Goal: Navigation & Orientation: Find specific page/section

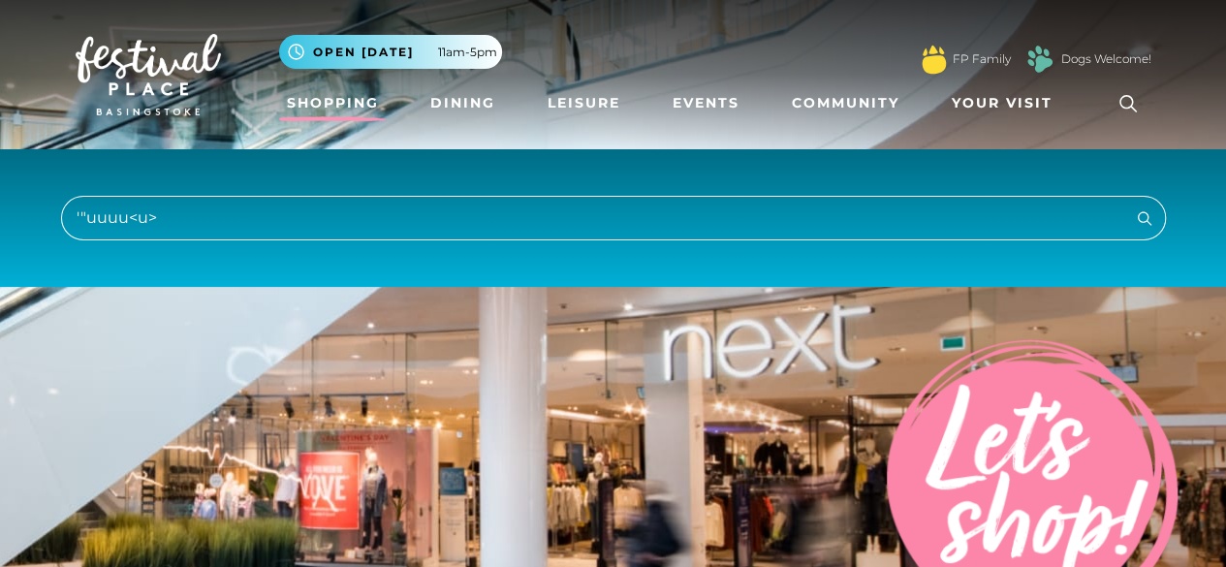
type input "'"uuuu<u>"
click at [1133, 206] on button "Search" at bounding box center [1144, 218] width 23 height 24
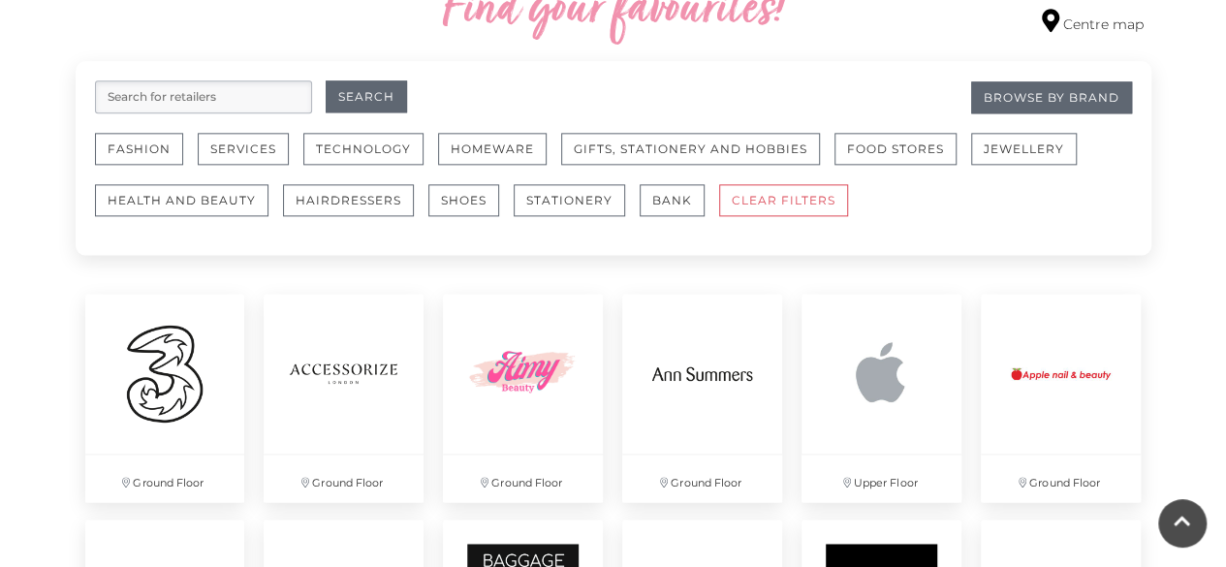
scroll to position [1163, 0]
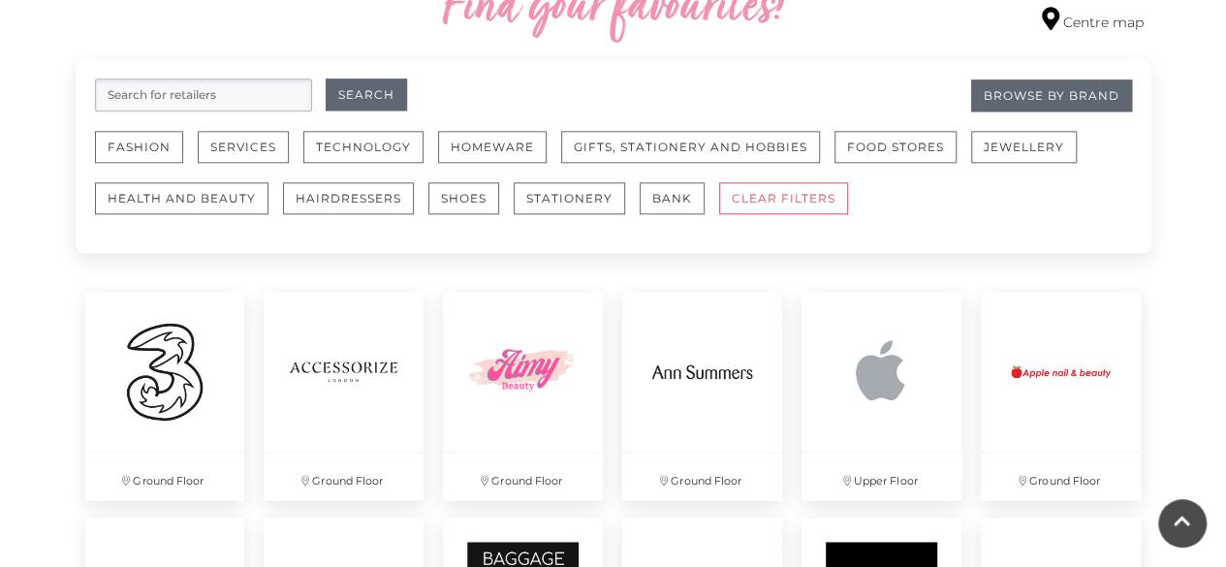
click at [200, 93] on input "search" at bounding box center [203, 95] width 217 height 33
type input "'"uuuu<u>"
click at [326, 79] on button "Search" at bounding box center [366, 95] width 81 height 32
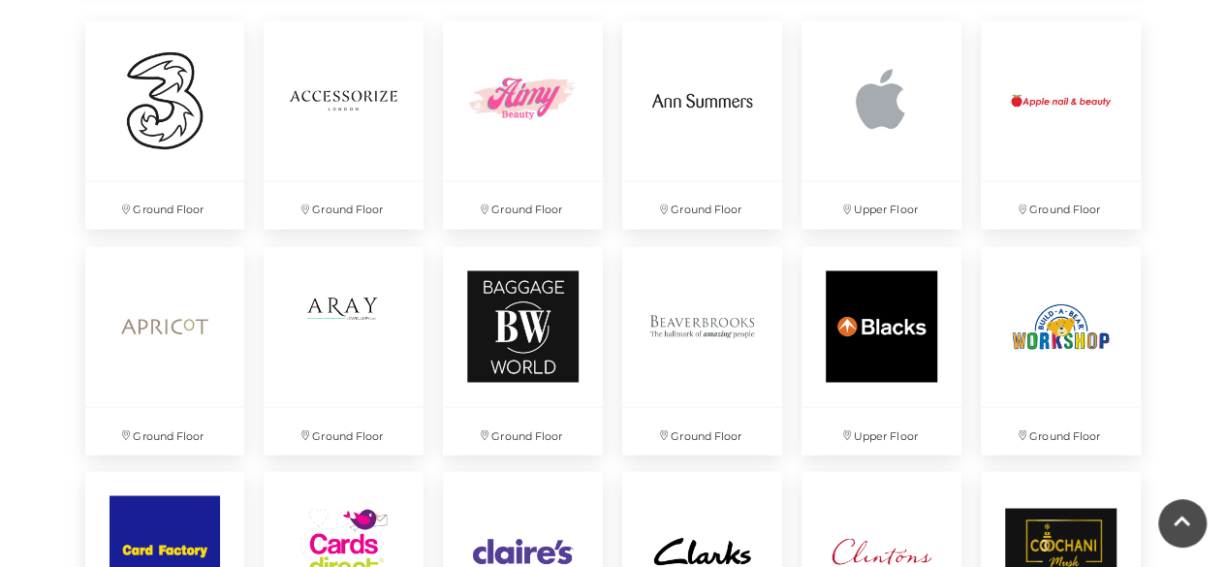
scroll to position [1318, 0]
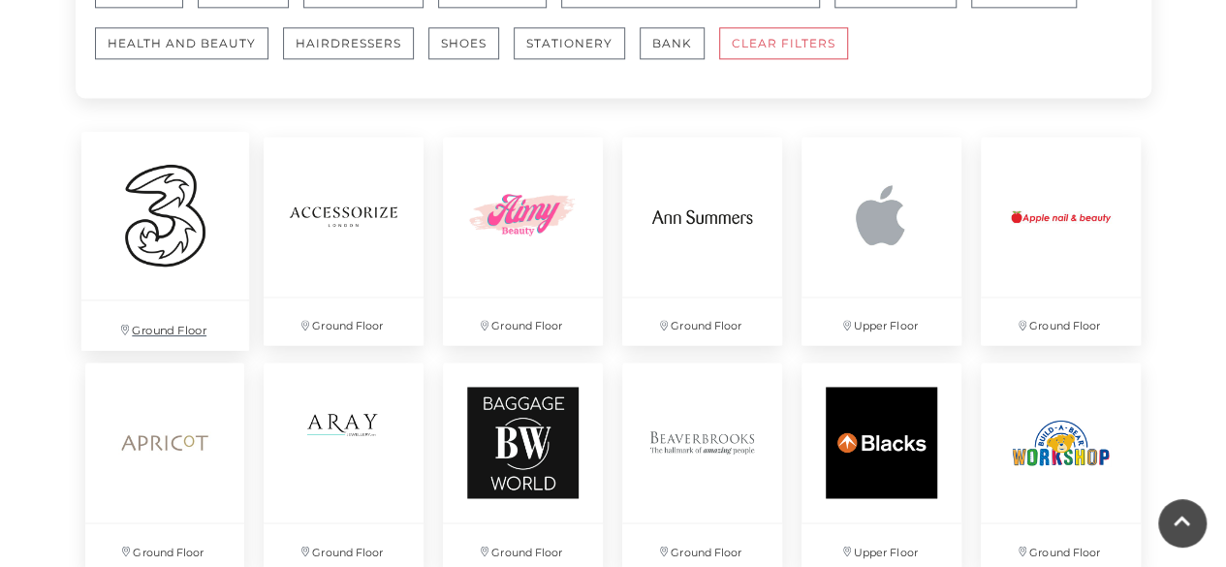
click at [169, 184] on img at bounding box center [164, 216] width 168 height 168
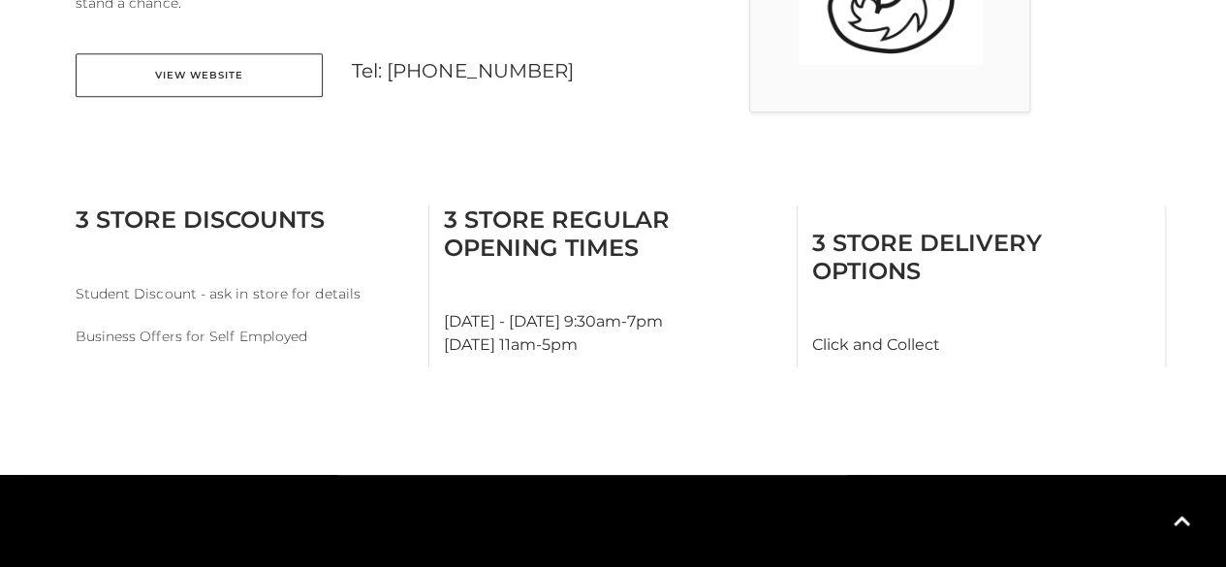
scroll to position [737, 0]
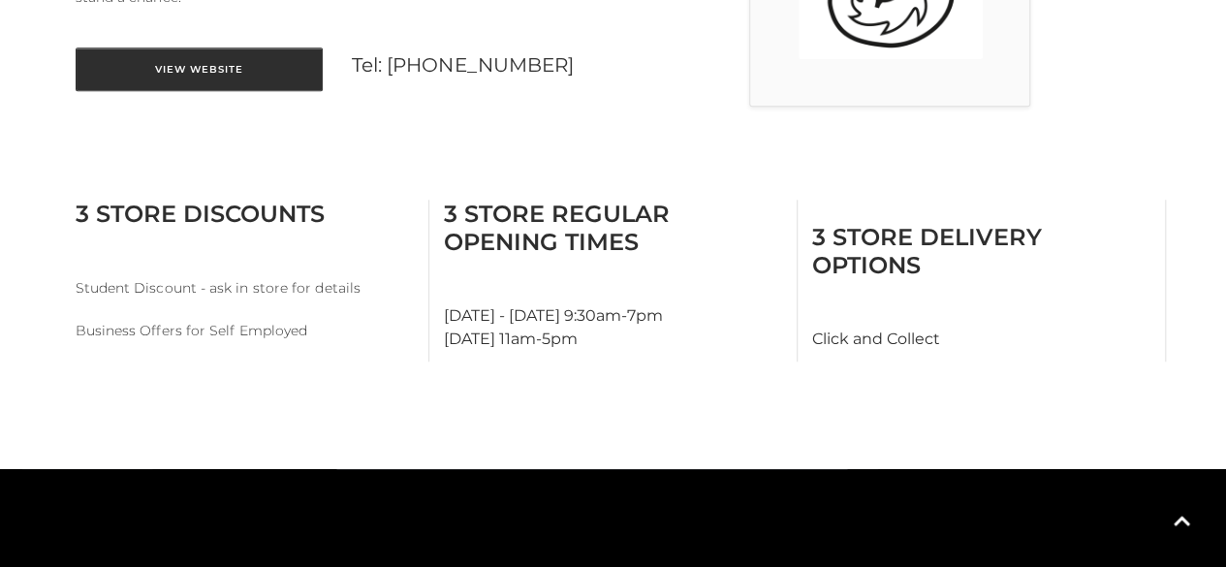
click at [216, 80] on link "View Website" at bounding box center [199, 69] width 247 height 44
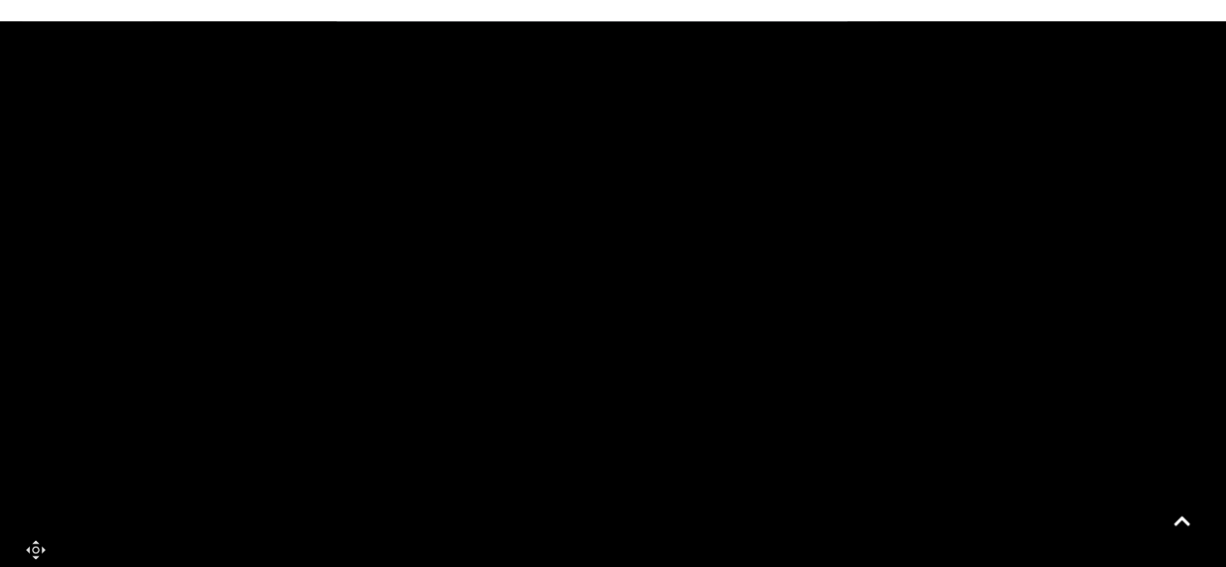
scroll to position [1257, 0]
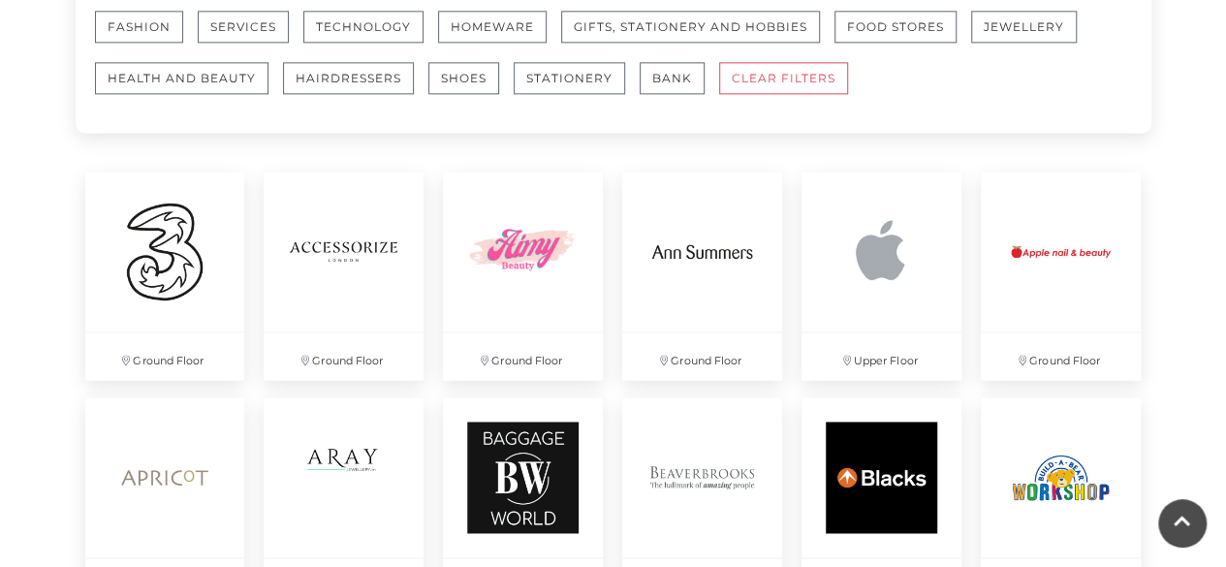
scroll to position [1280, 0]
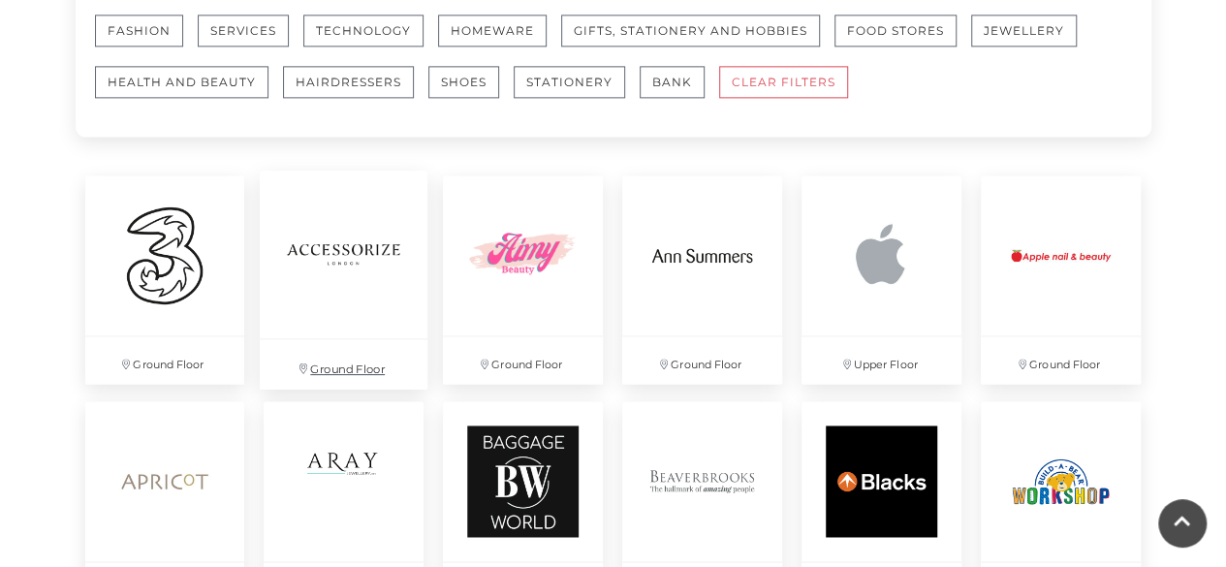
click at [330, 286] on img at bounding box center [344, 255] width 168 height 168
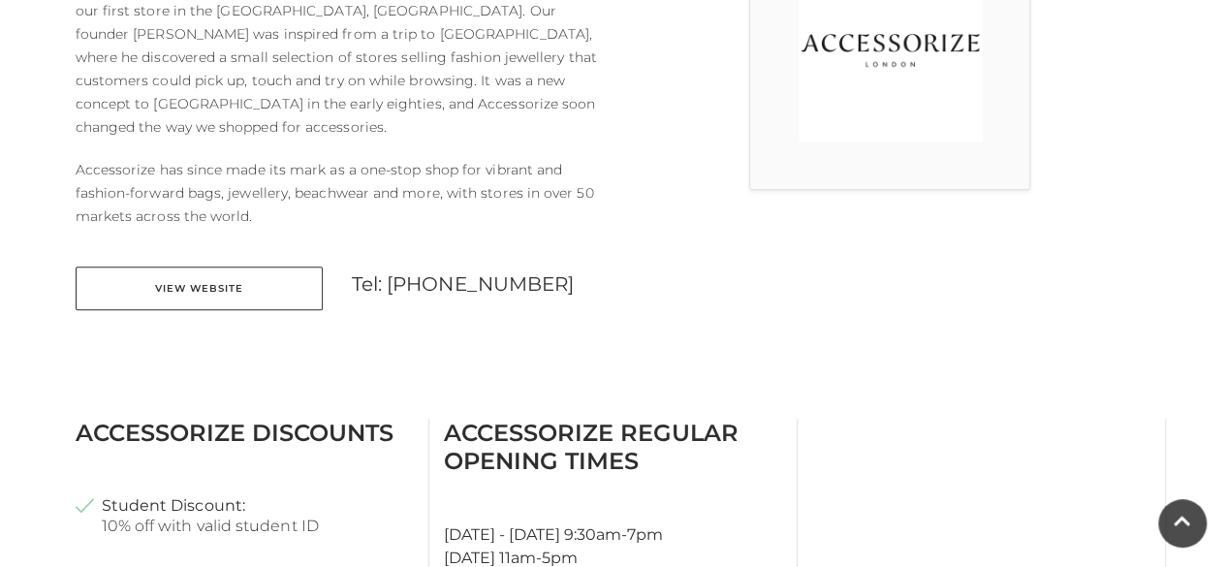
scroll to position [698, 0]
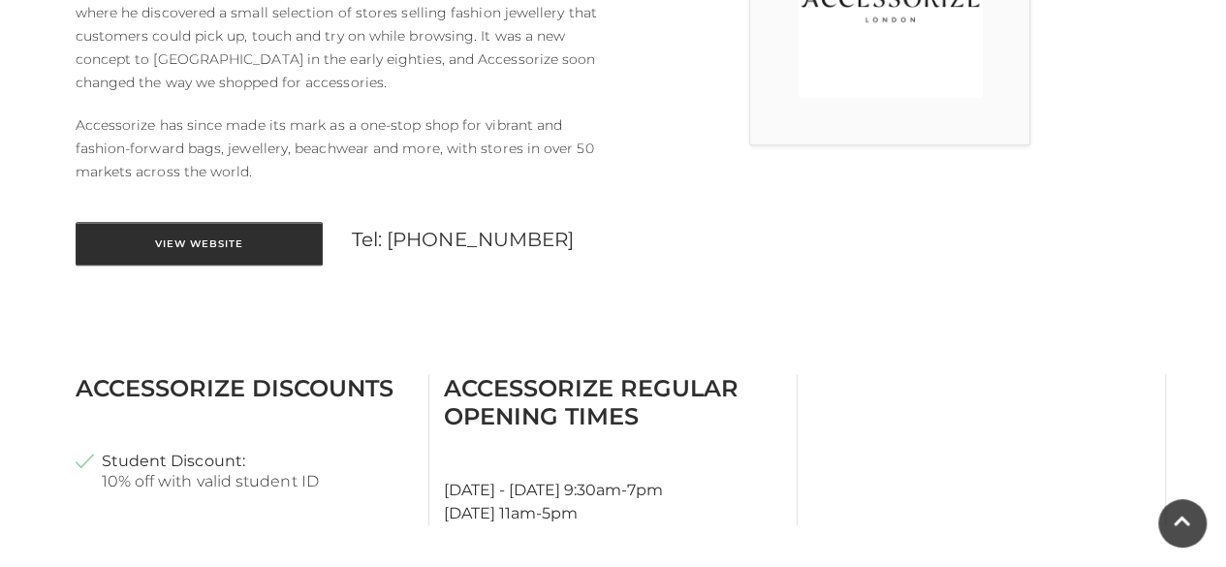
click at [205, 223] on link "View Website" at bounding box center [199, 244] width 247 height 44
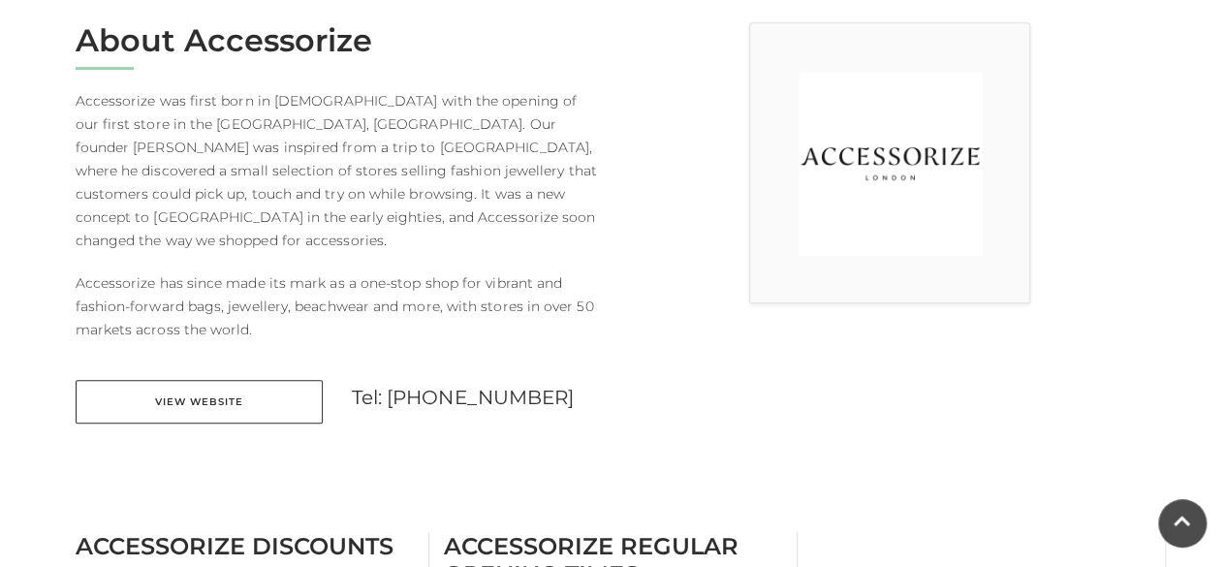
scroll to position [543, 0]
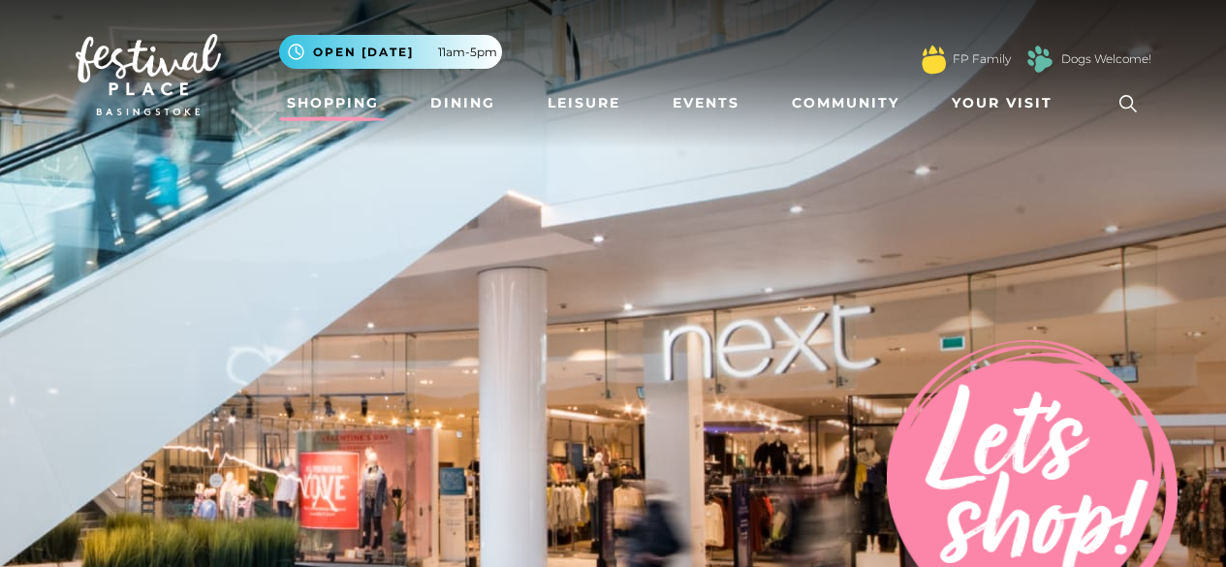
scroll to position [1280, 0]
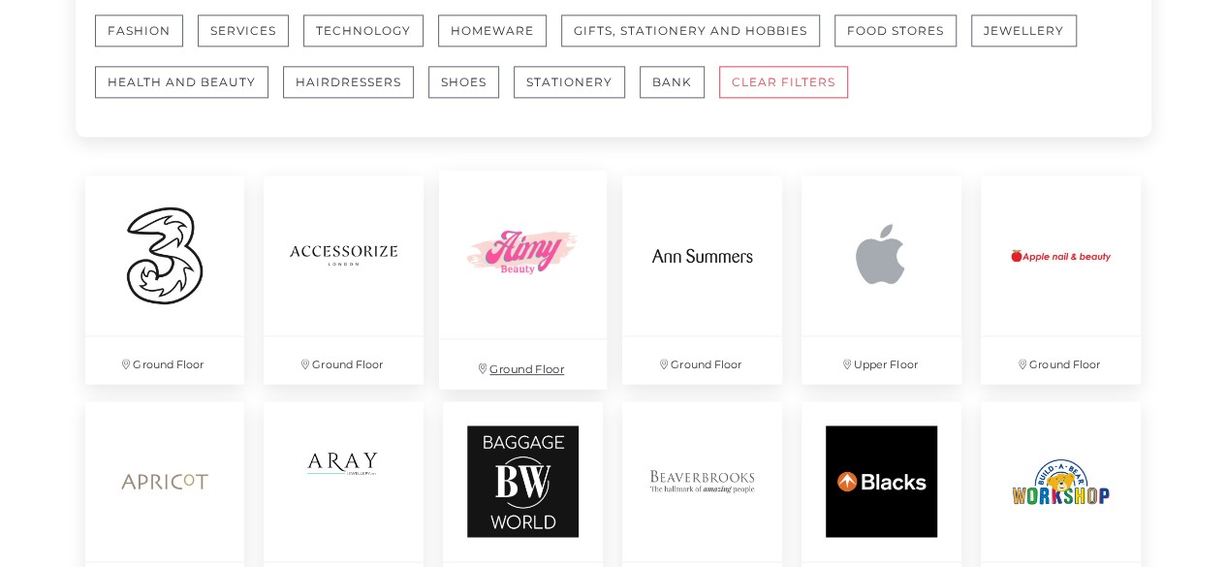
click at [491, 237] on img at bounding box center [523, 255] width 168 height 168
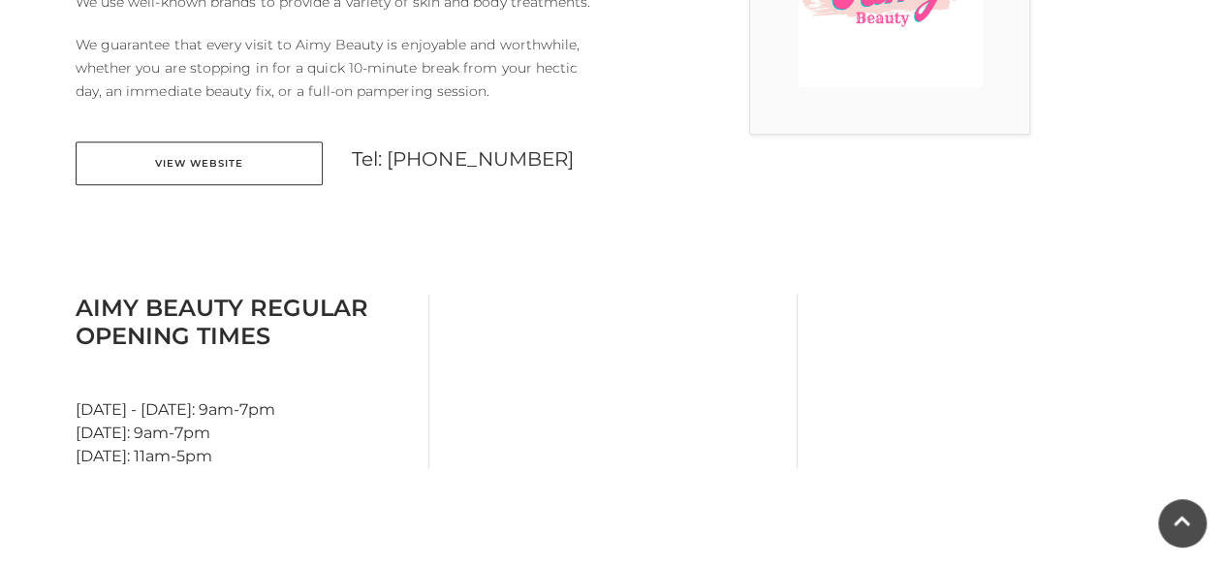
scroll to position [737, 0]
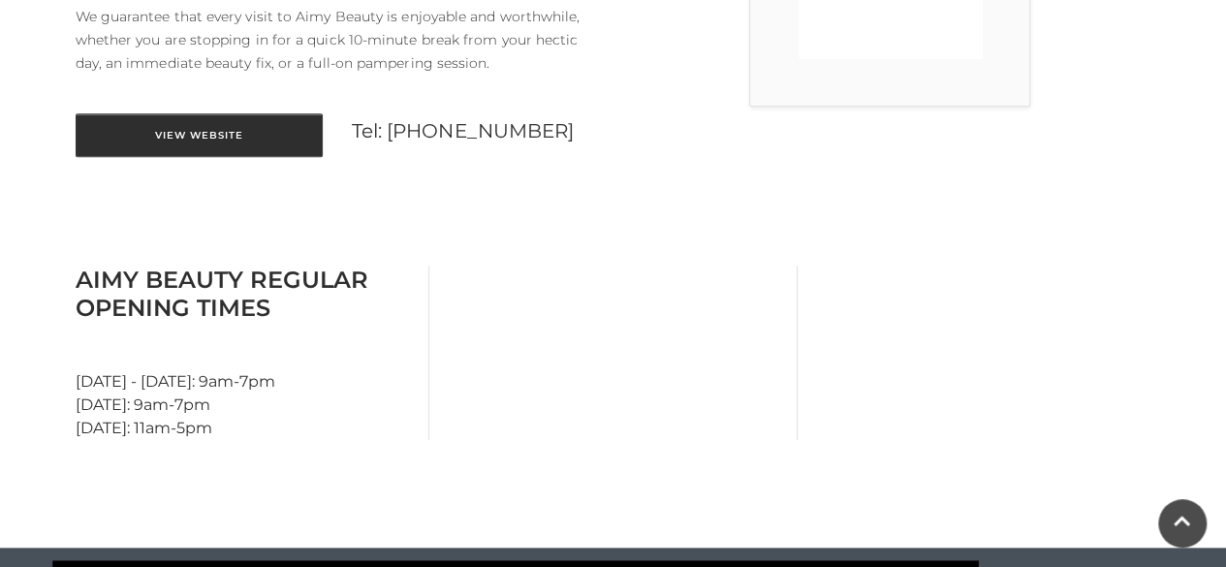
click at [275, 125] on link "View Website" at bounding box center [199, 135] width 247 height 44
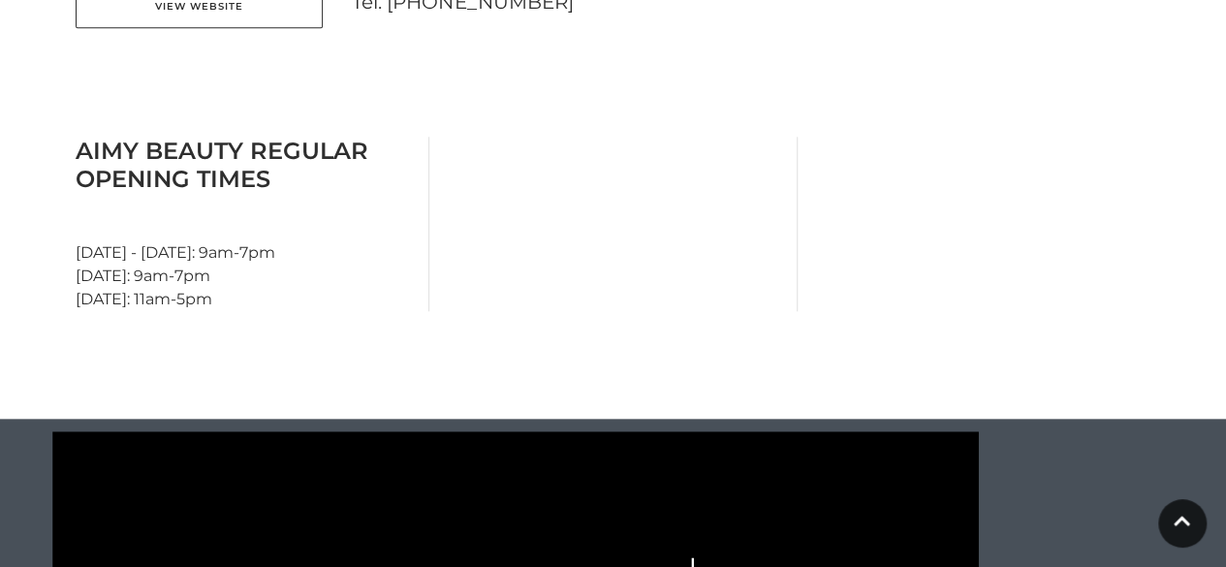
drag, startPoint x: 273, startPoint y: 274, endPoint x: 459, endPoint y: 581, distance: 358.4
click at [459, 566] on html "Skip to Navigation Skip to Content Toggle navigation .st5{fill:none;stroke:#FFF…" at bounding box center [613, 327] width 1226 height 2387
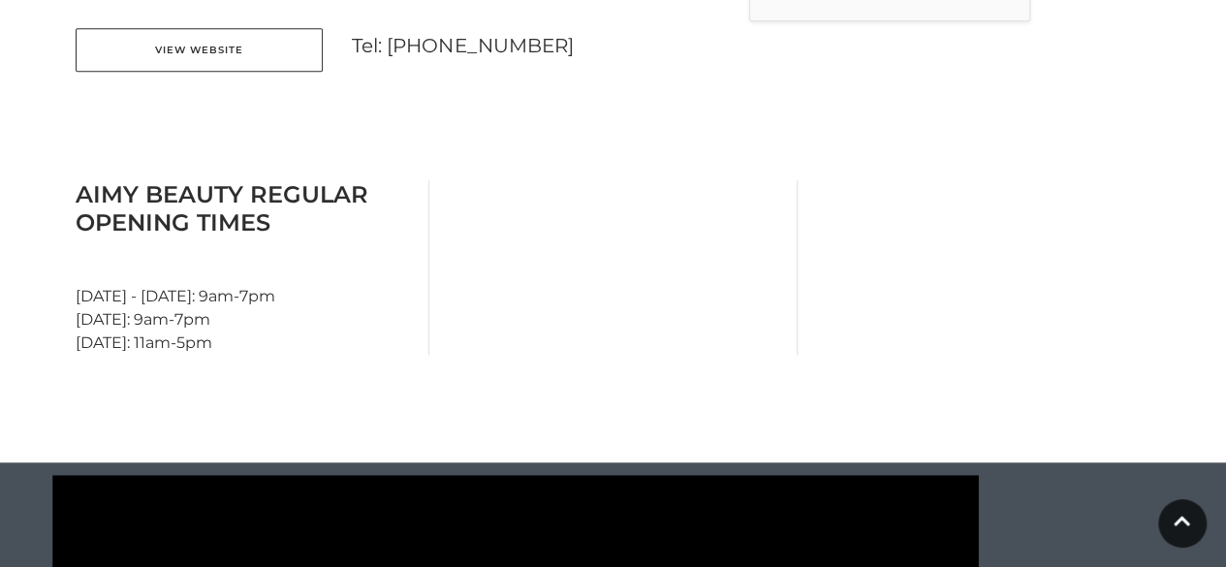
scroll to position [817, 0]
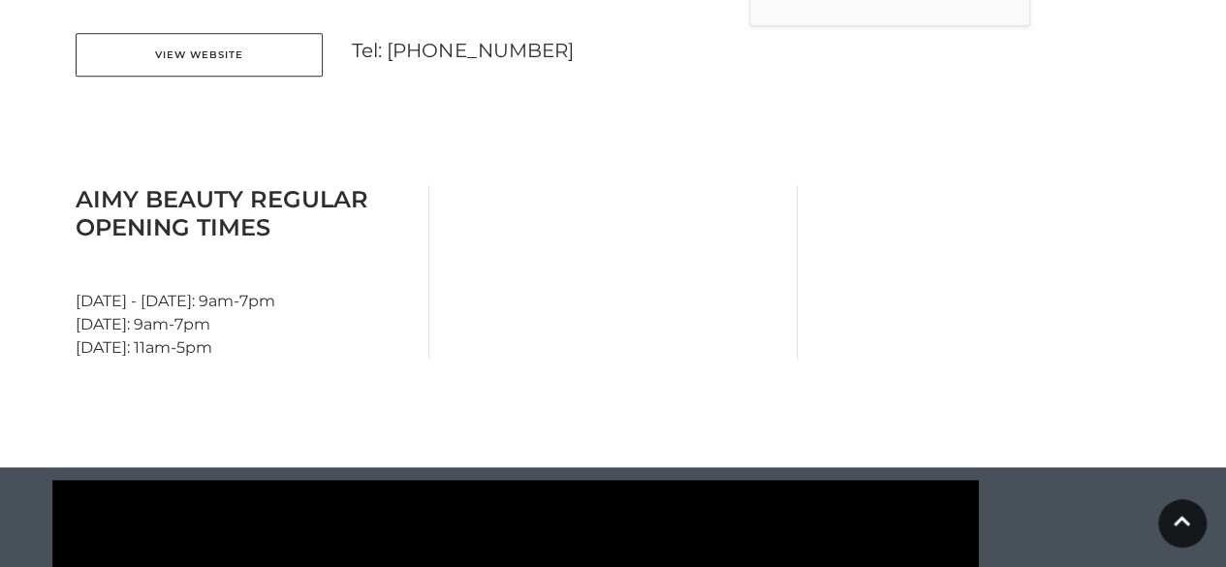
drag, startPoint x: 1173, startPoint y: 120, endPoint x: 694, endPoint y: 174, distance: 481.8
click at [694, 174] on main "Aimy Beauty Home / Shopping / Aimy Beauty About Aimy Beauty We provide a variet…" at bounding box center [613, 164] width 1226 height 1963
click at [680, 169] on main "Aimy Beauty Home / Shopping / Aimy Beauty About Aimy Beauty We provide a variet…" at bounding box center [613, 164] width 1226 height 1963
click at [679, 188] on div at bounding box center [613, 272] width 368 height 174
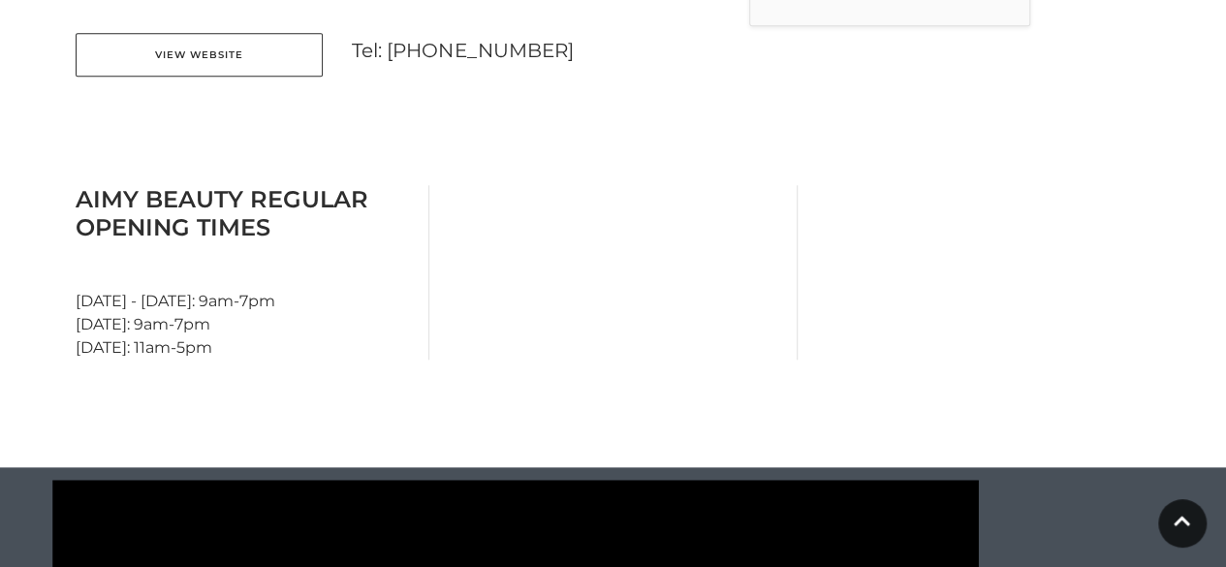
click at [536, 355] on div at bounding box center [613, 272] width 368 height 174
click at [568, 354] on div at bounding box center [613, 272] width 368 height 174
drag, startPoint x: 558, startPoint y: 380, endPoint x: 552, endPoint y: 365, distance: 16.0
click at [545, 189] on div at bounding box center [613, 272] width 368 height 174
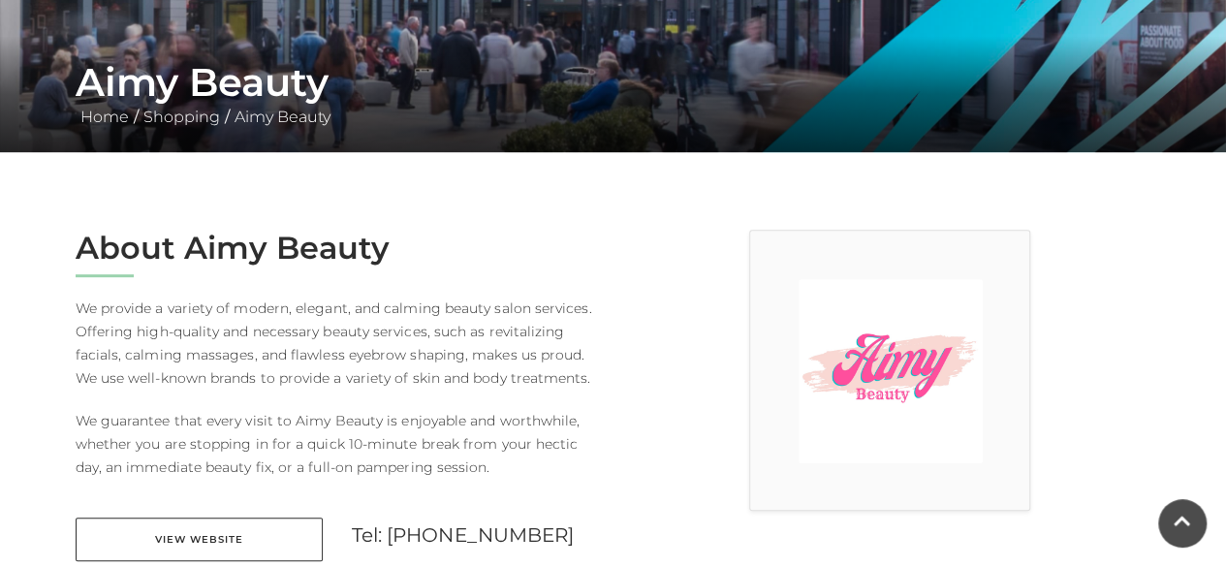
scroll to position [274, 0]
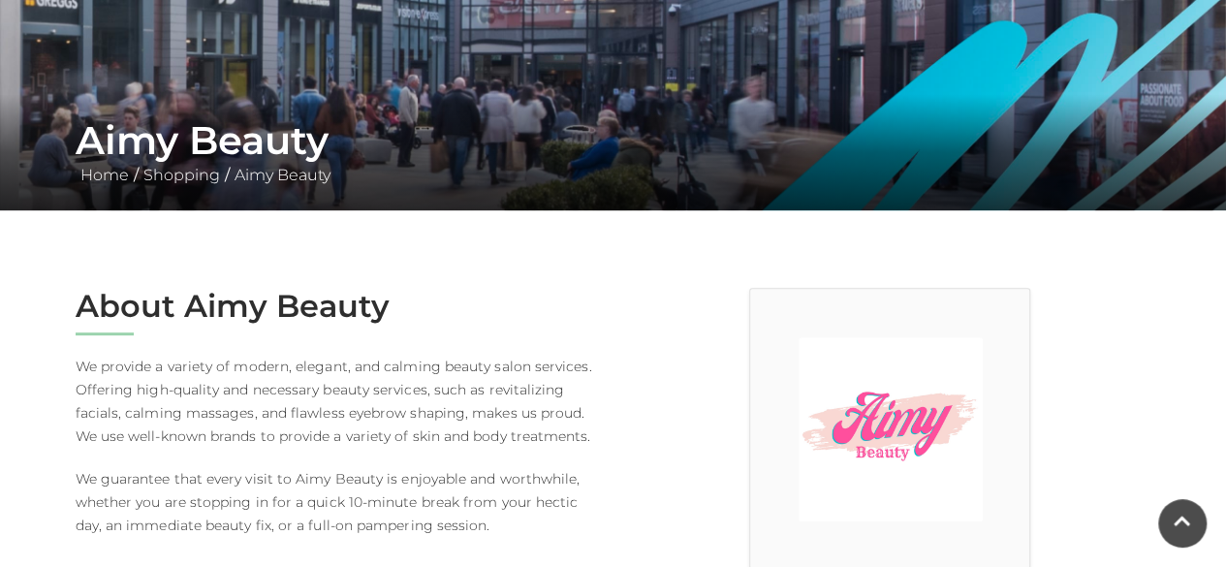
scroll to position [349, 0]
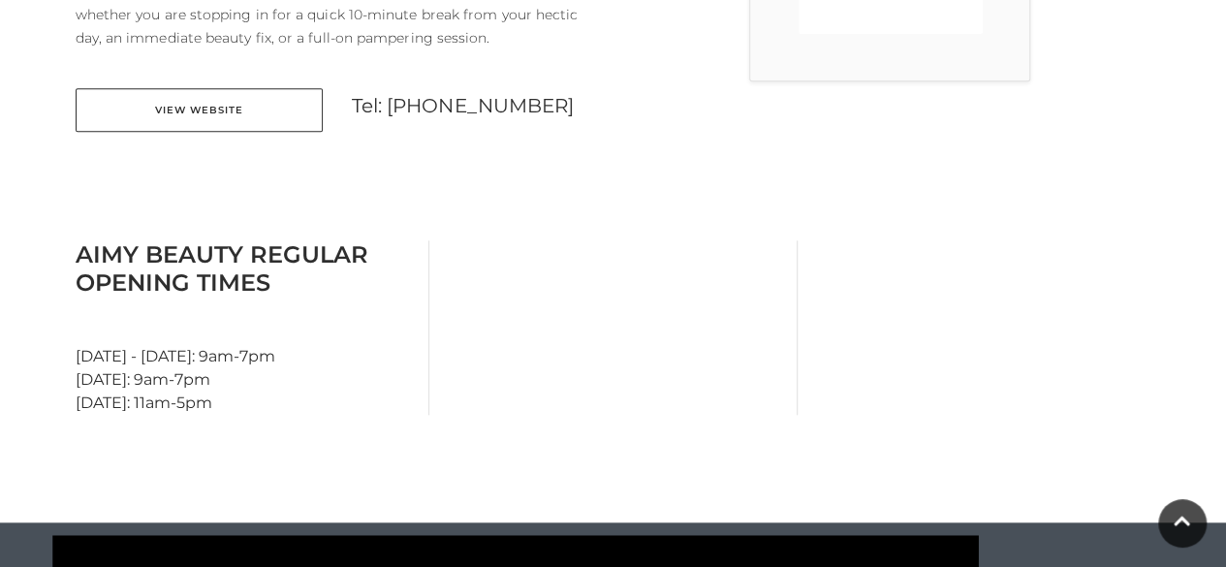
scroll to position [775, 0]
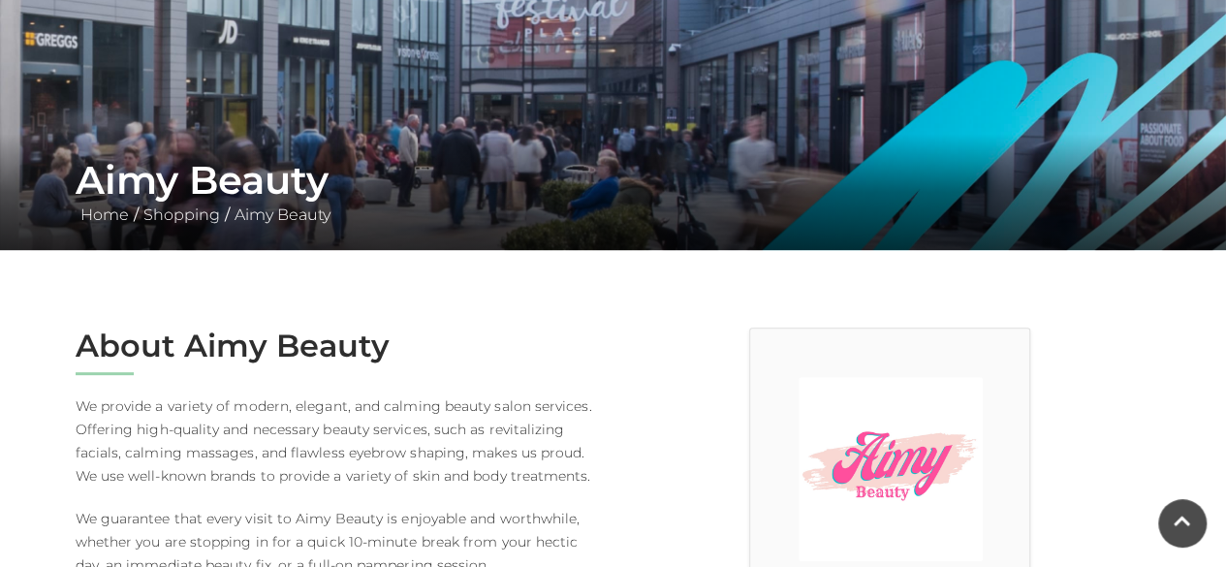
scroll to position [233, 0]
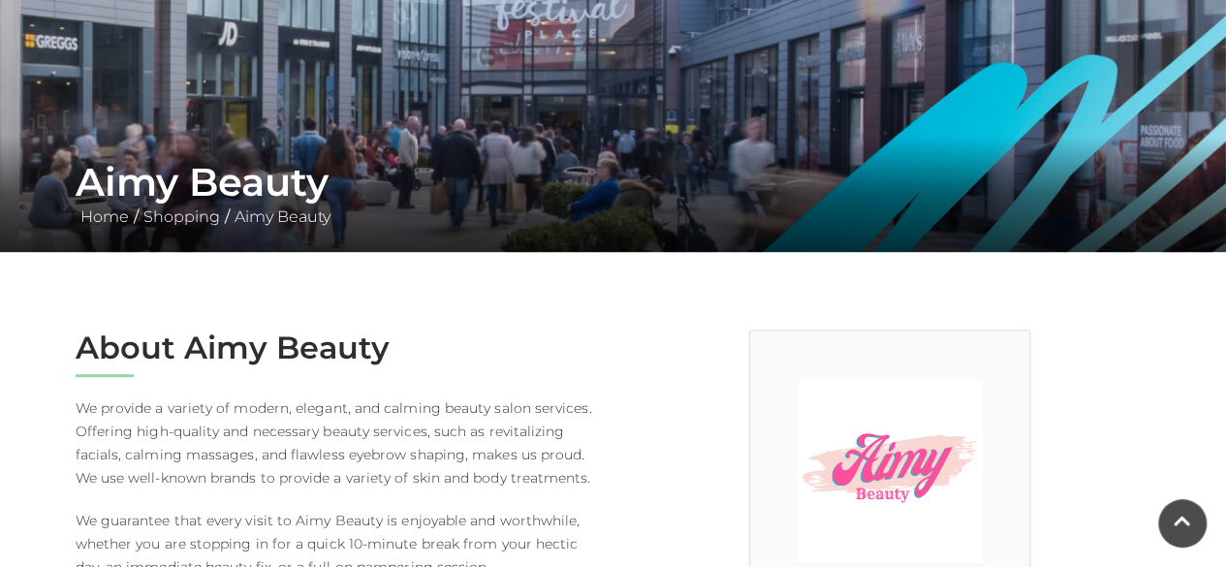
click at [23, 0] on img at bounding box center [613, 9] width 1226 height 485
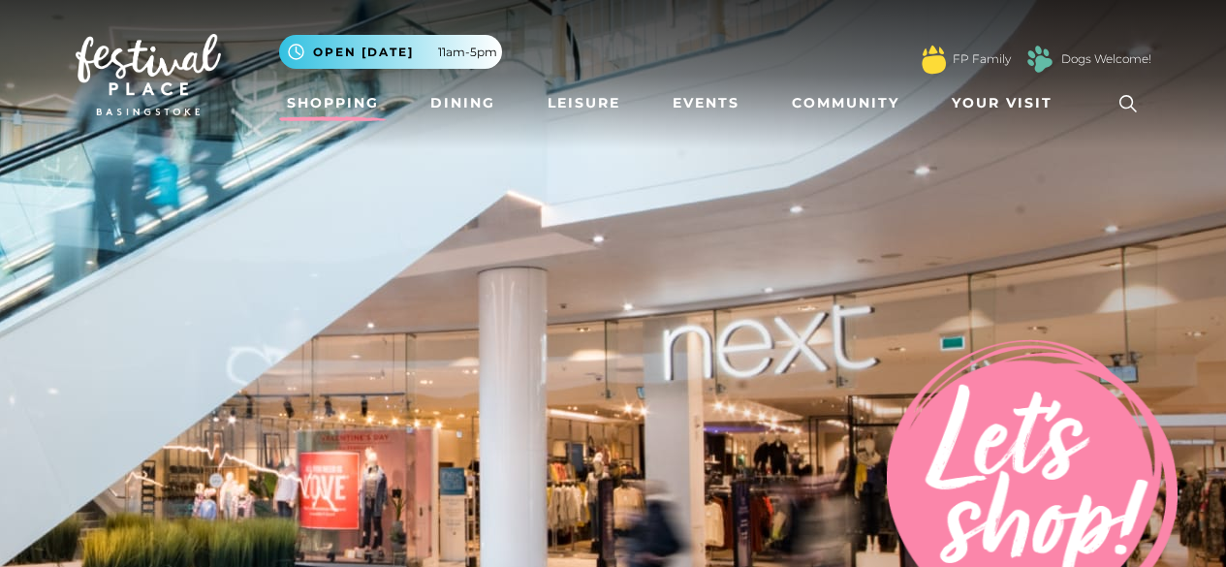
scroll to position [1280, 0]
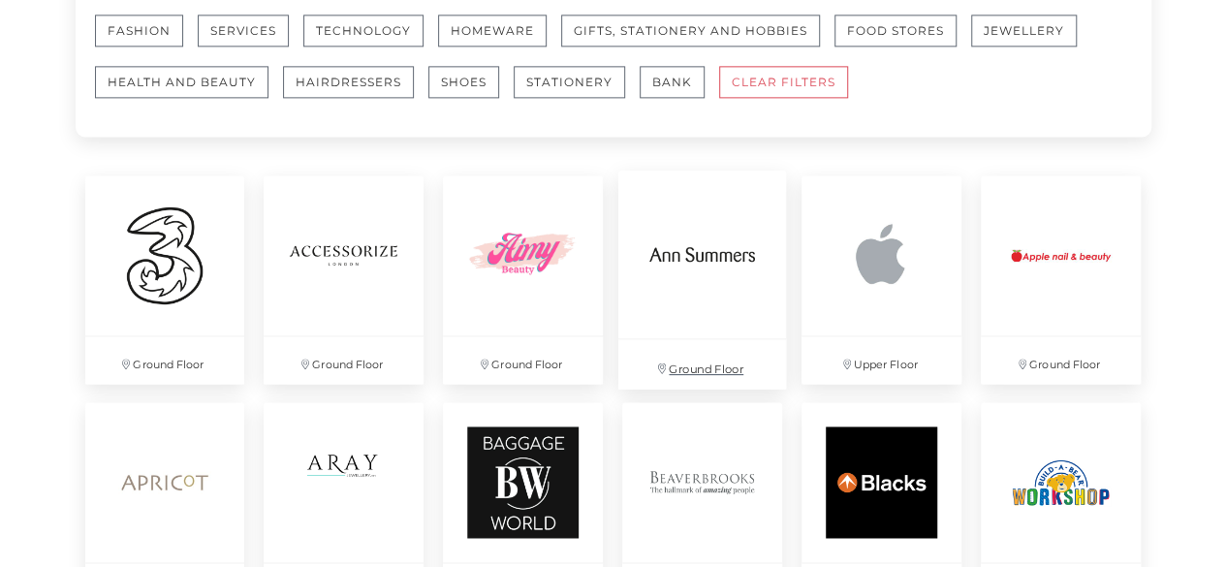
click at [721, 274] on img at bounding box center [702, 255] width 168 height 168
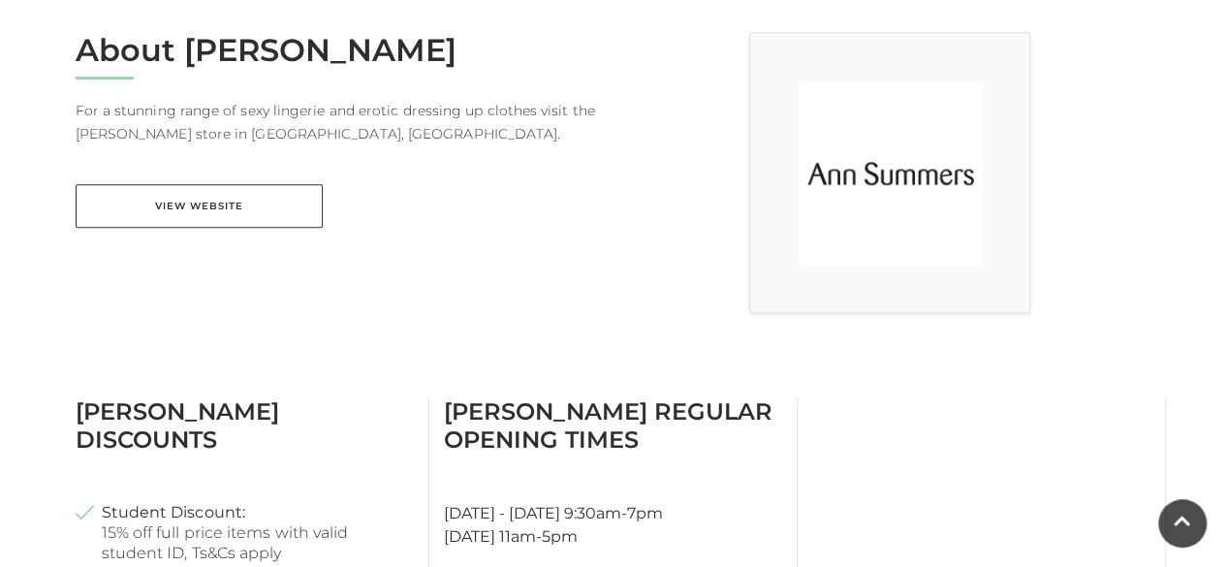
scroll to position [543, 0]
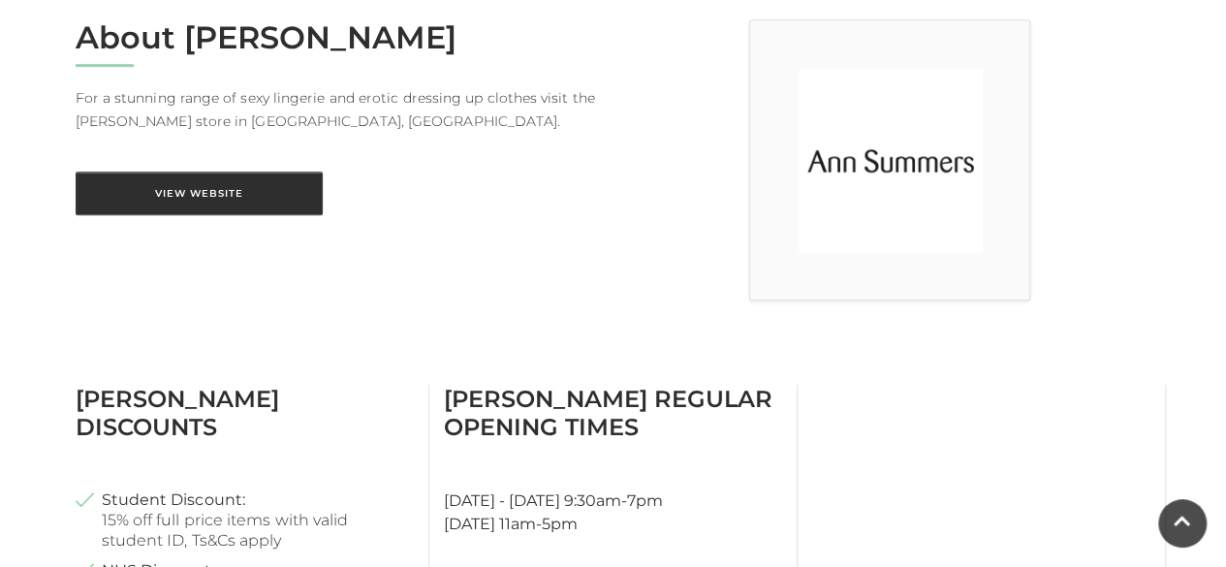
click at [228, 205] on link "View Website" at bounding box center [199, 194] width 247 height 44
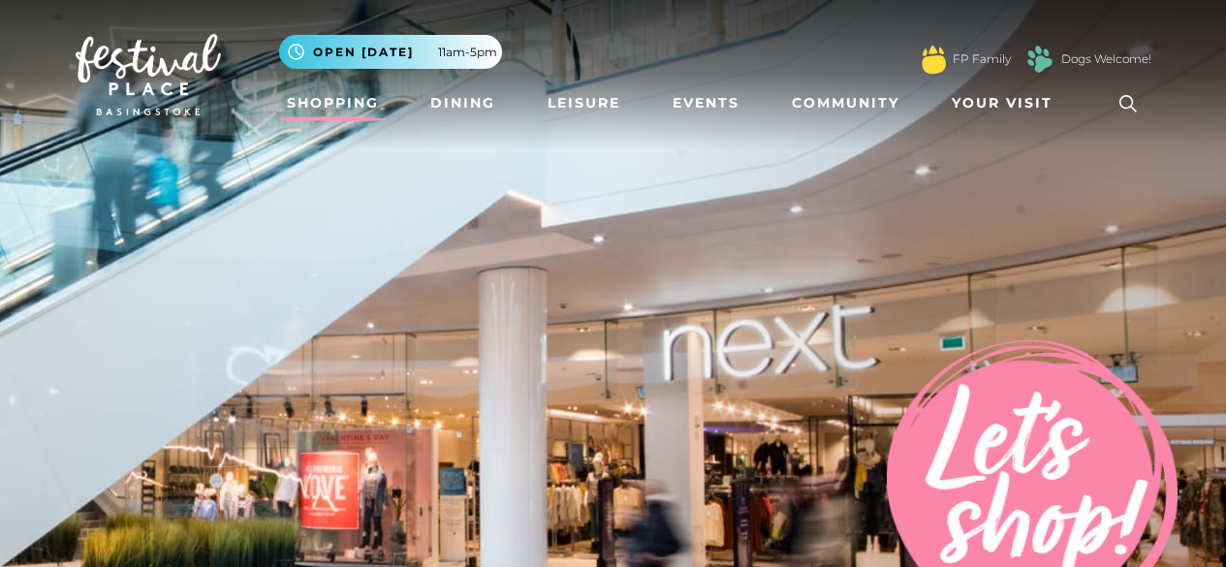
scroll to position [1280, 0]
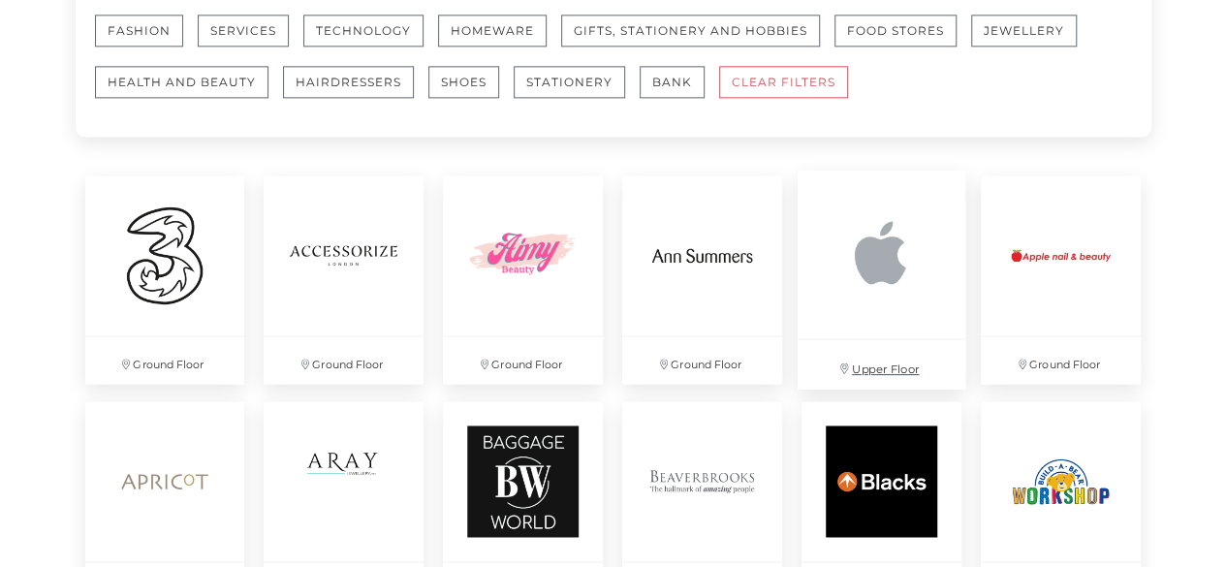
click at [850, 320] on img at bounding box center [882, 255] width 168 height 168
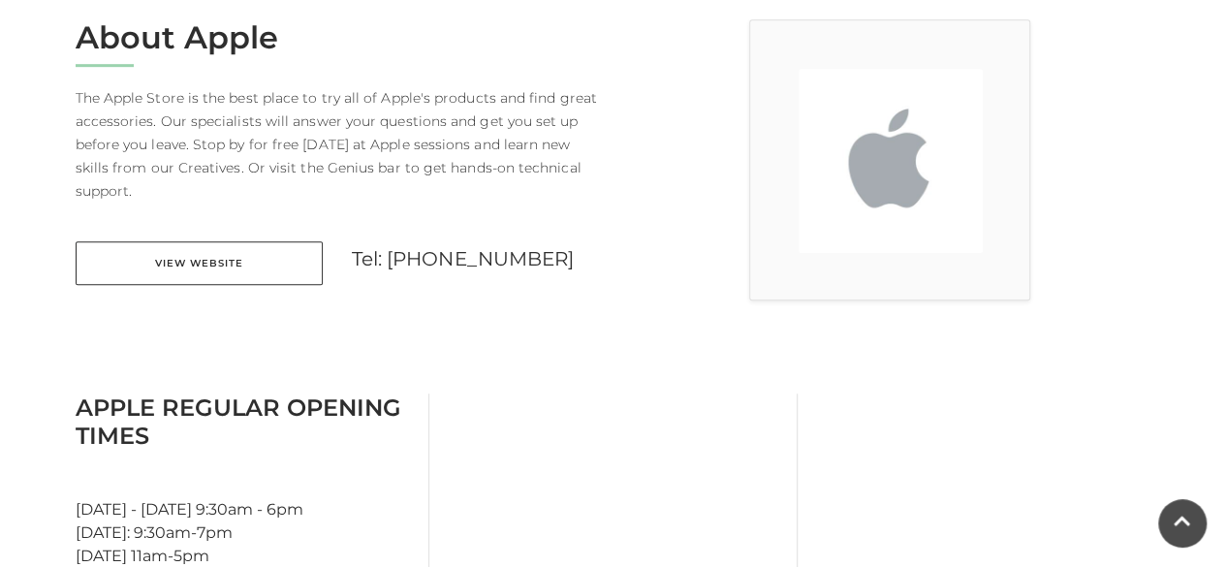
scroll to position [582, 0]
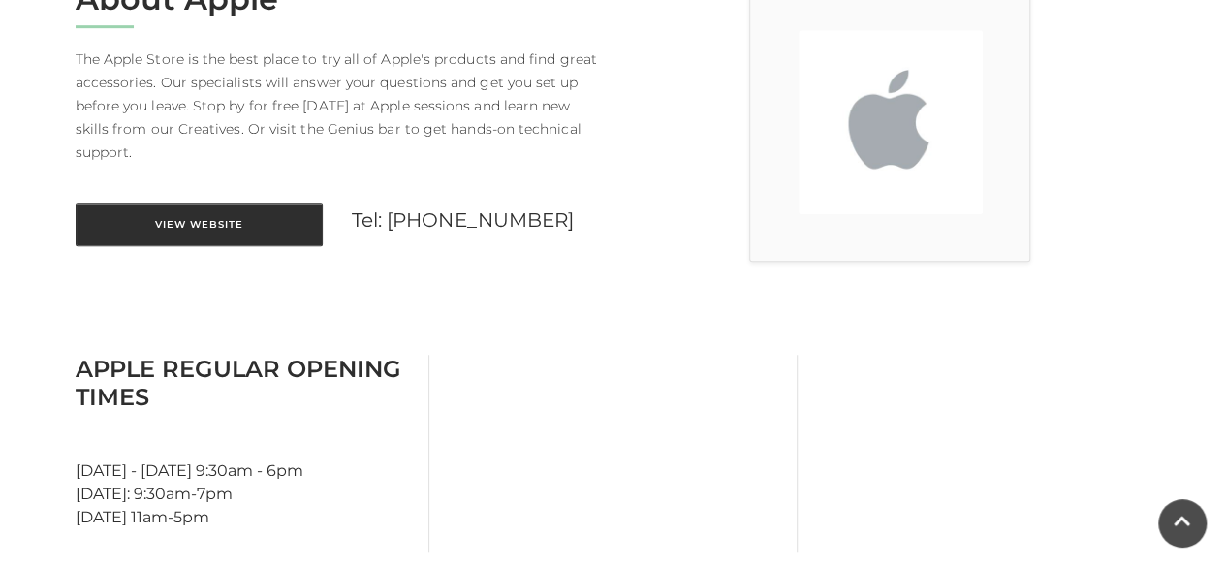
click at [204, 203] on link "View Website" at bounding box center [199, 225] width 247 height 44
